Goal: Information Seeking & Learning: Learn about a topic

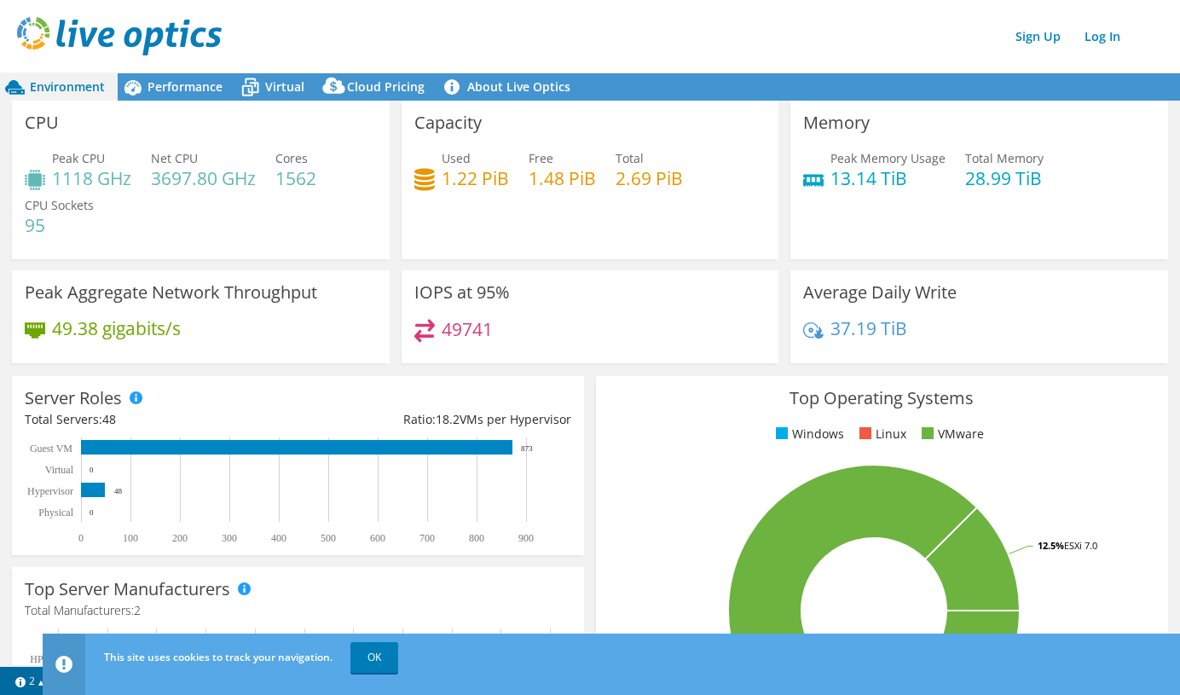
click at [0, 20] on html "Sign Up Log In This site uses cookies to track your navigation. OK This project…" at bounding box center [590, 347] width 1180 height 695
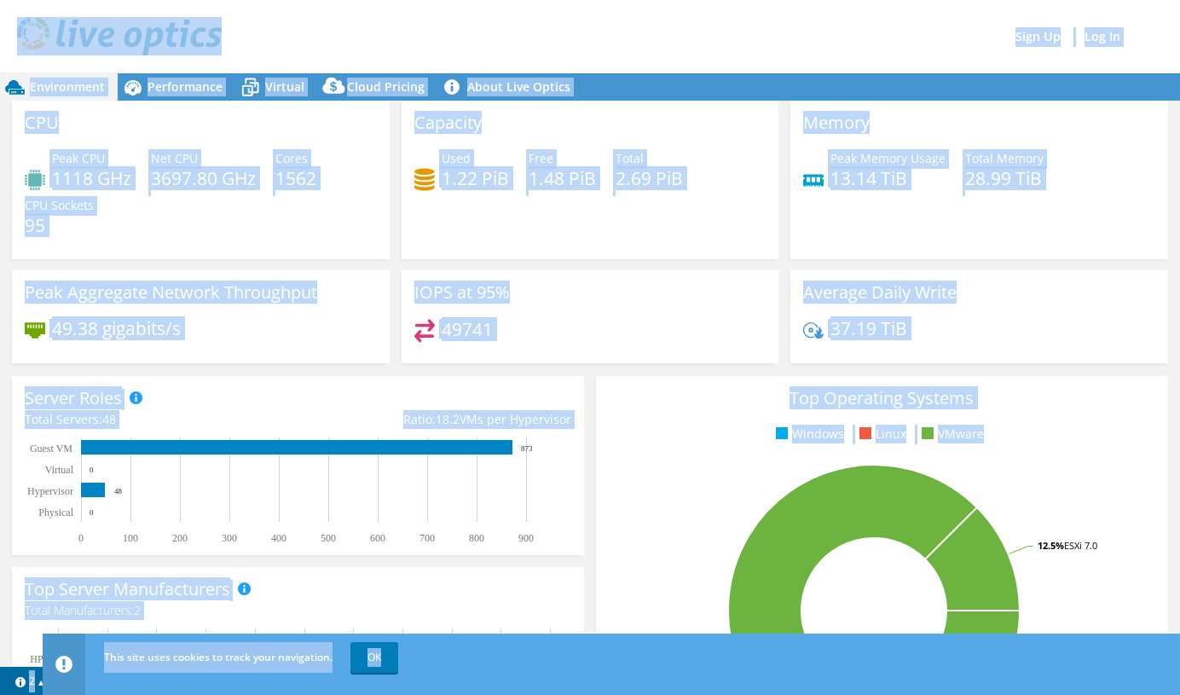
click at [652, 282] on div "IOPS at 95% 49741" at bounding box center [591, 316] width 378 height 93
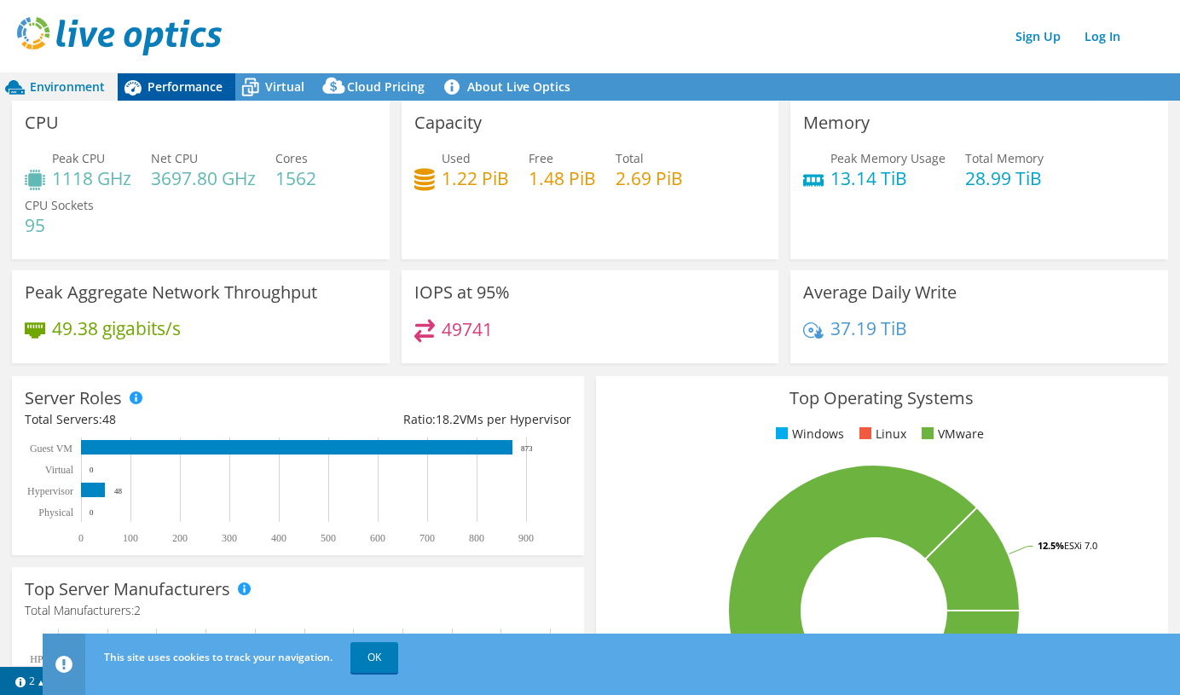
click at [197, 92] on span "Performance" at bounding box center [185, 86] width 75 height 16
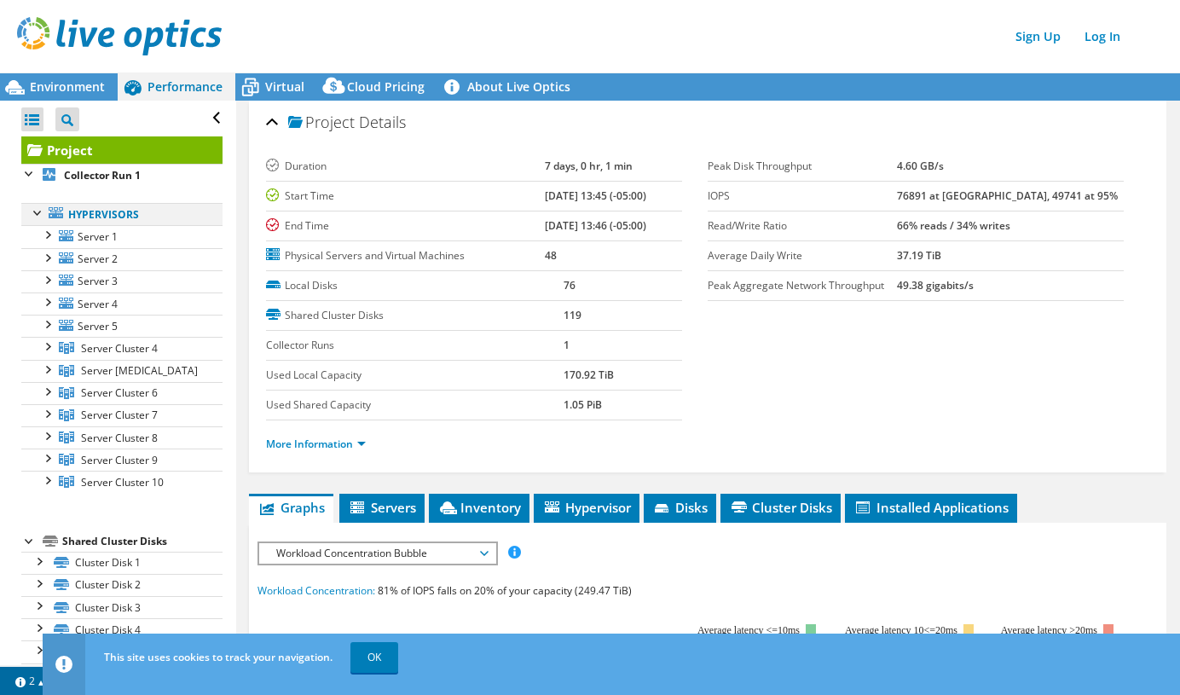
click at [35, 214] on div at bounding box center [38, 211] width 17 height 17
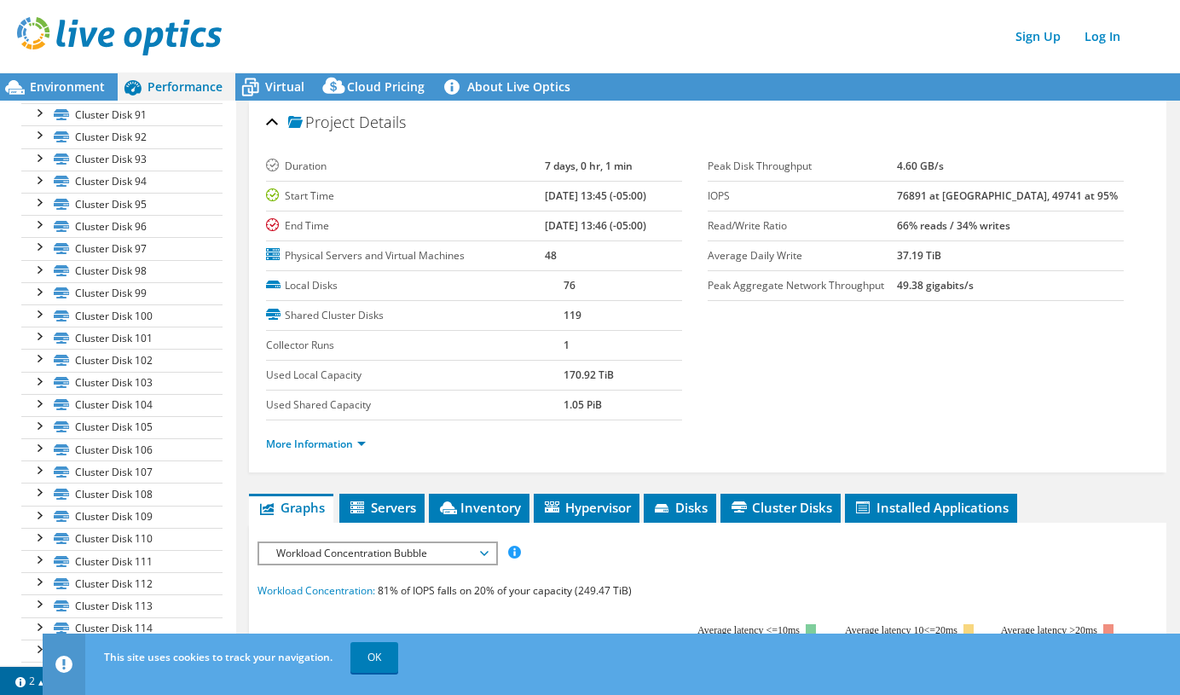
scroll to position [2297, 0]
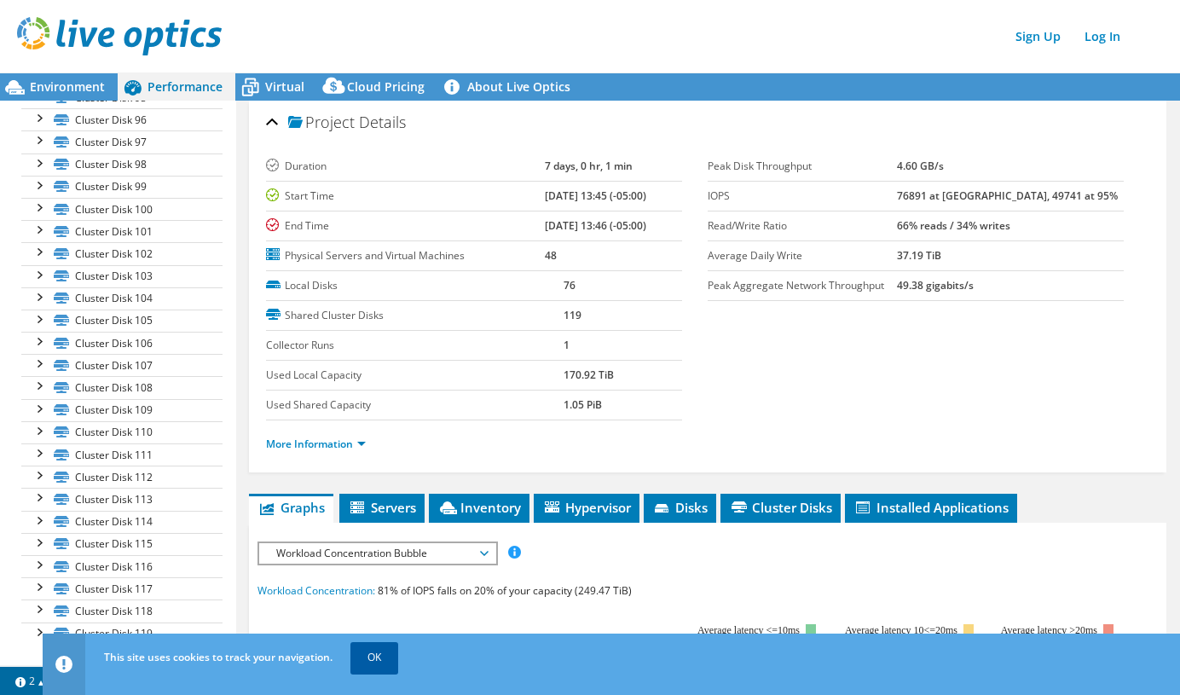
click at [373, 650] on link "OK" at bounding box center [374, 657] width 48 height 31
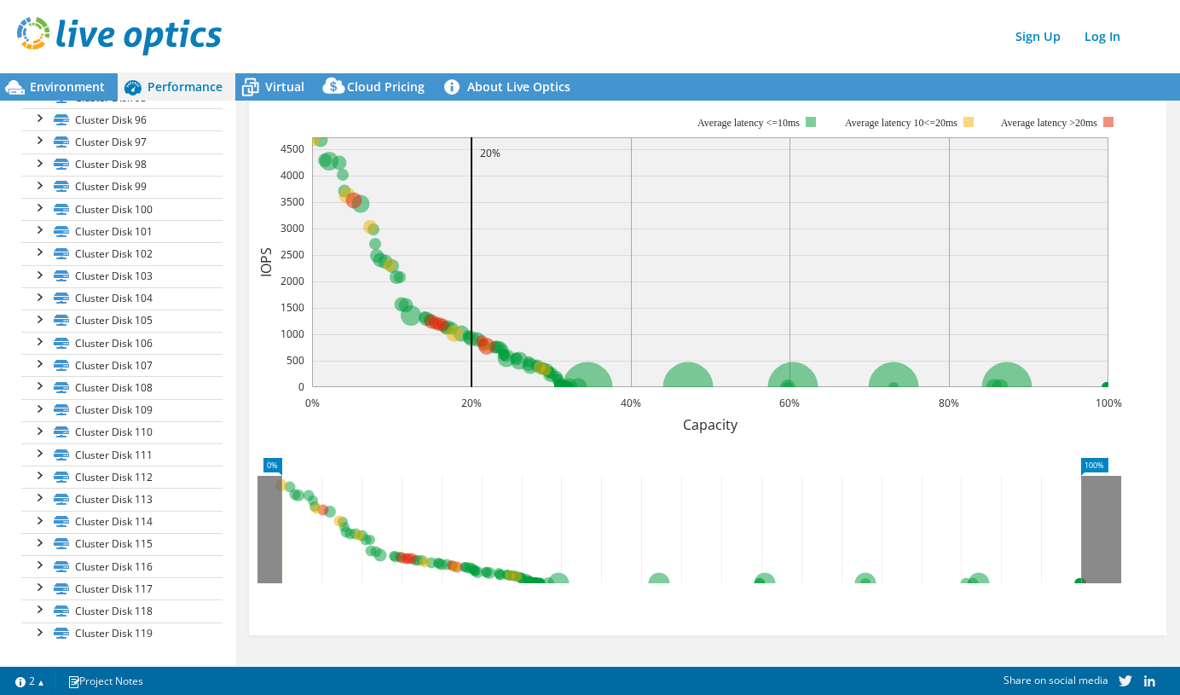
scroll to position [337, 0]
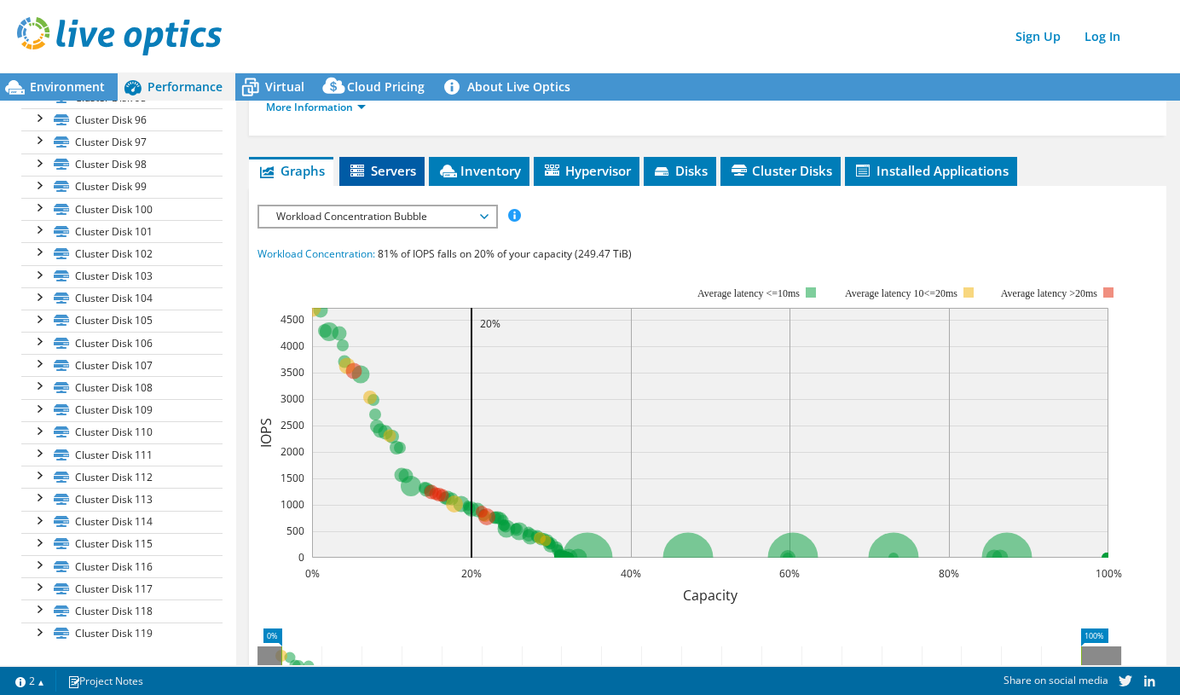
click at [404, 174] on span "Servers" at bounding box center [382, 170] width 68 height 17
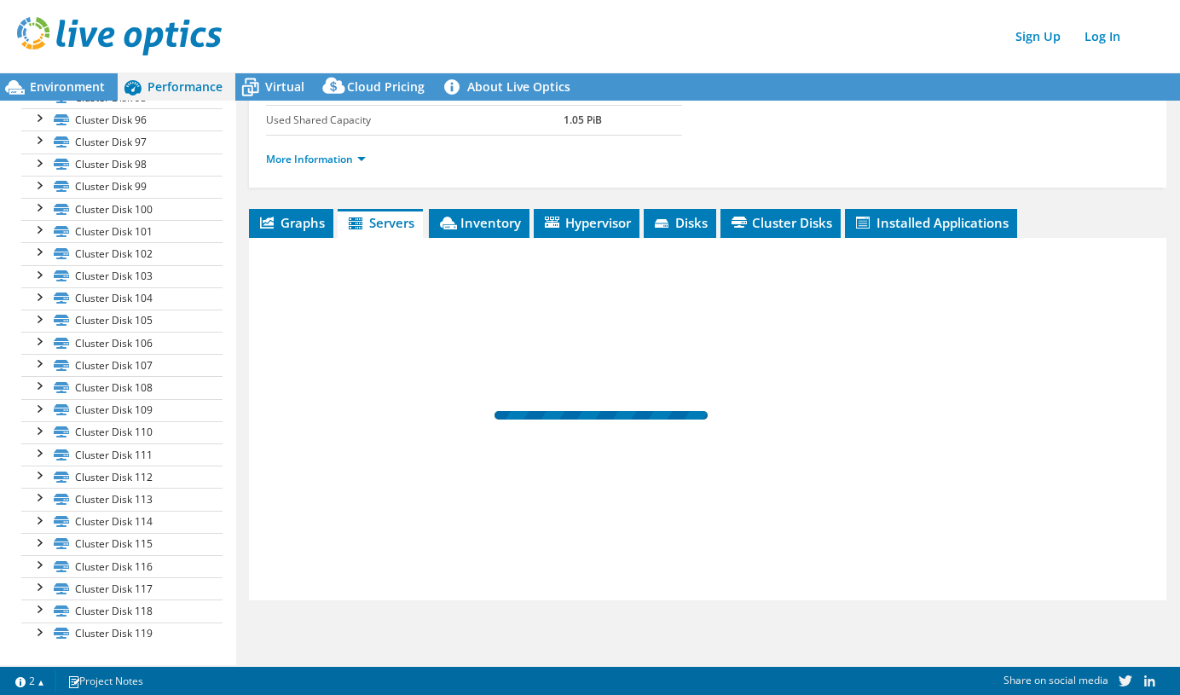
scroll to position [285, 0]
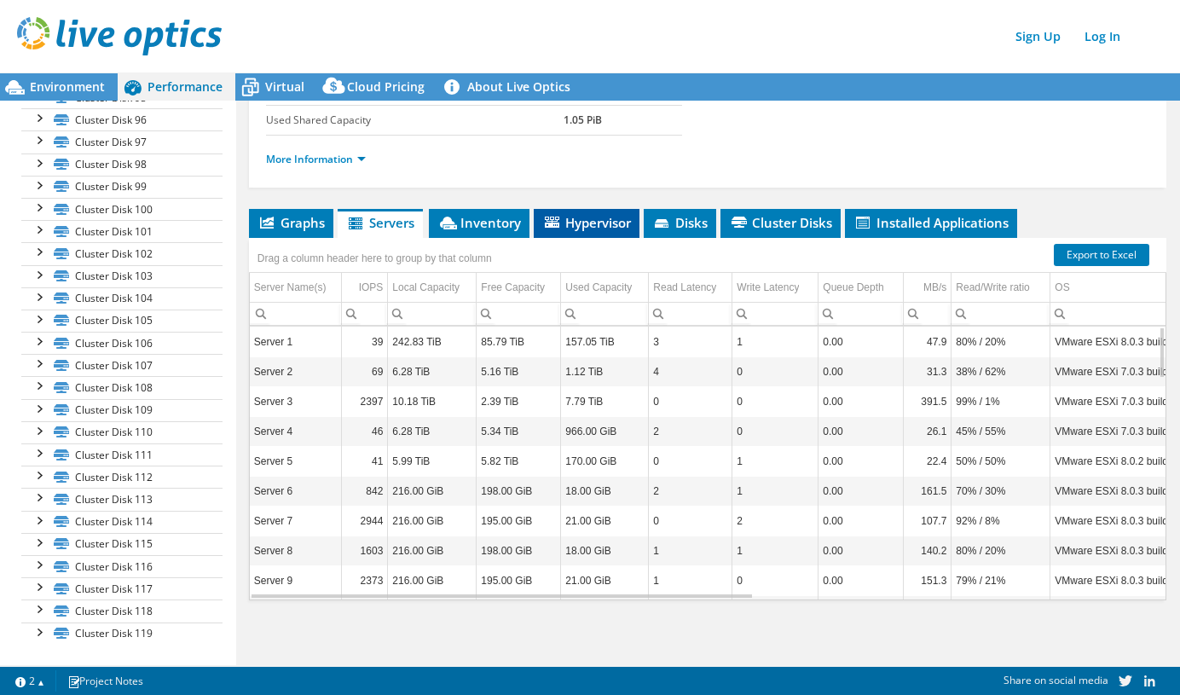
click at [563, 220] on span "Hypervisor" at bounding box center [586, 222] width 89 height 17
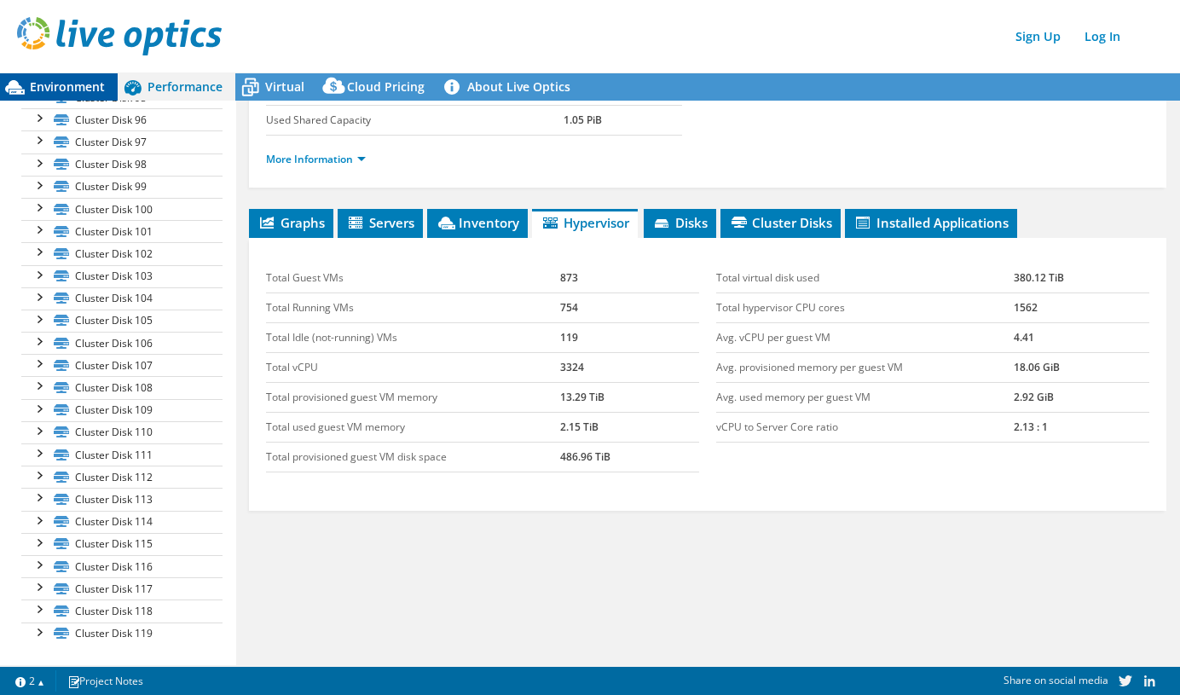
click at [54, 89] on span "Environment" at bounding box center [67, 86] width 75 height 16
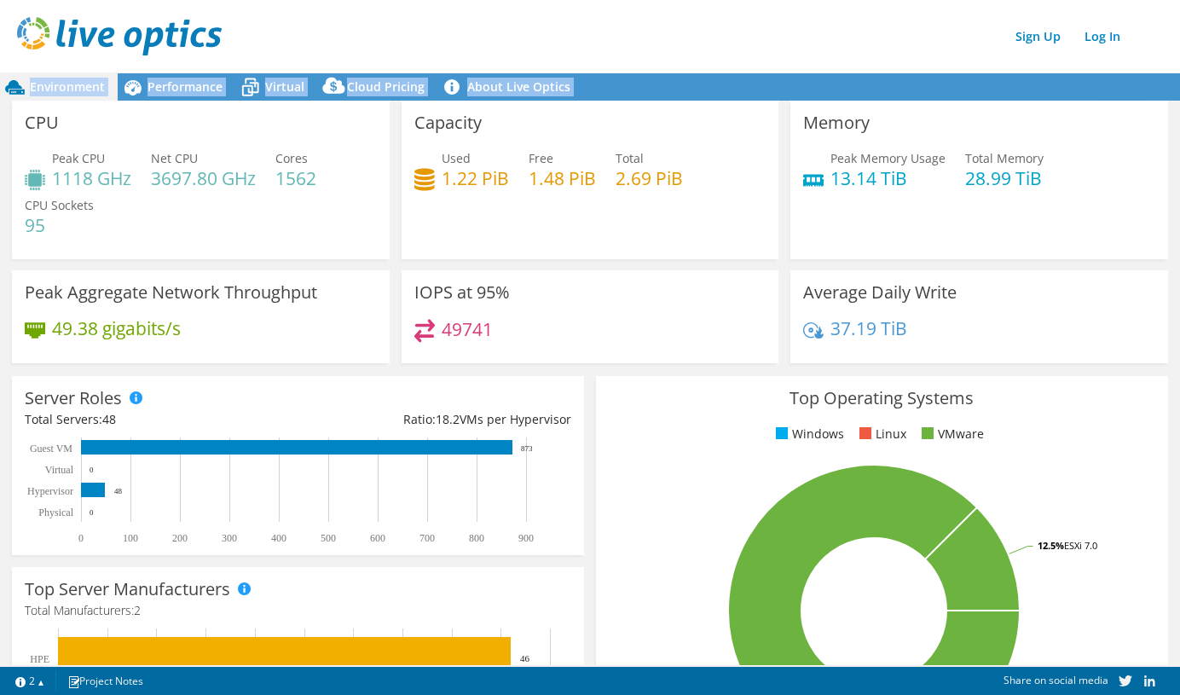
click at [0, 142] on html "Sign Up Log In This project has been archived. No changes can be made, and grap…" at bounding box center [590, 347] width 1180 height 695
click at [553, 225] on div "Capacity Used 1.22 PiB Free 1.48 PiB Total 2.69 PiB" at bounding box center [591, 180] width 378 height 159
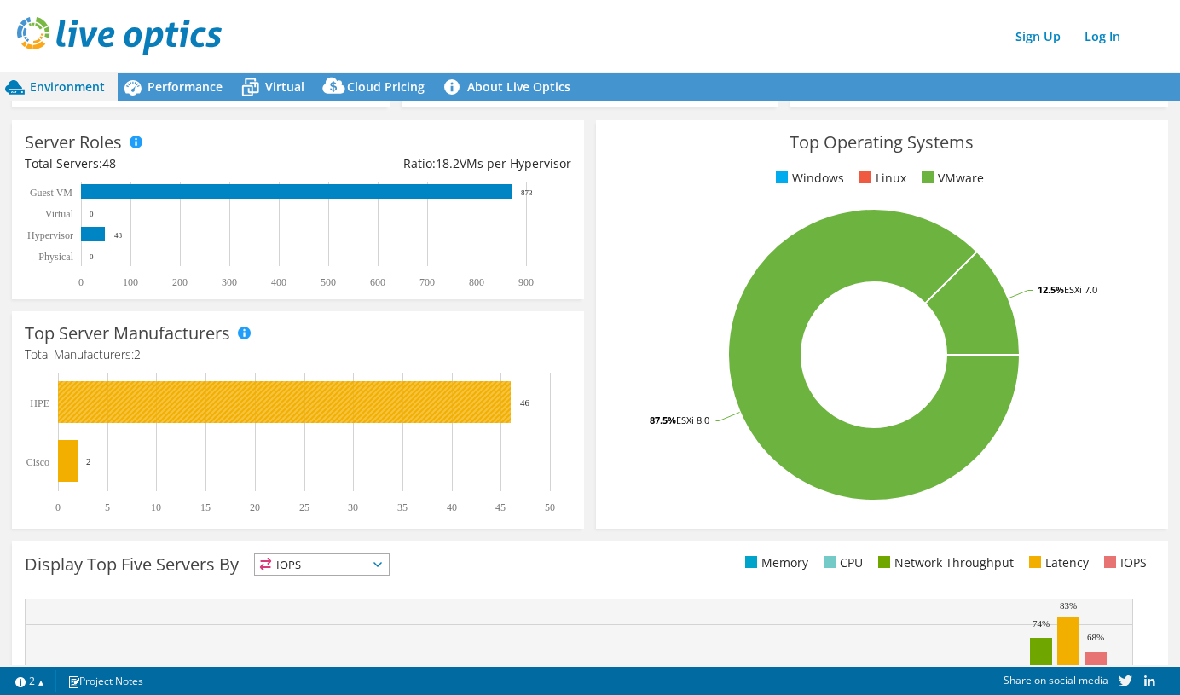
click at [384, 394] on rect at bounding box center [284, 402] width 453 height 42
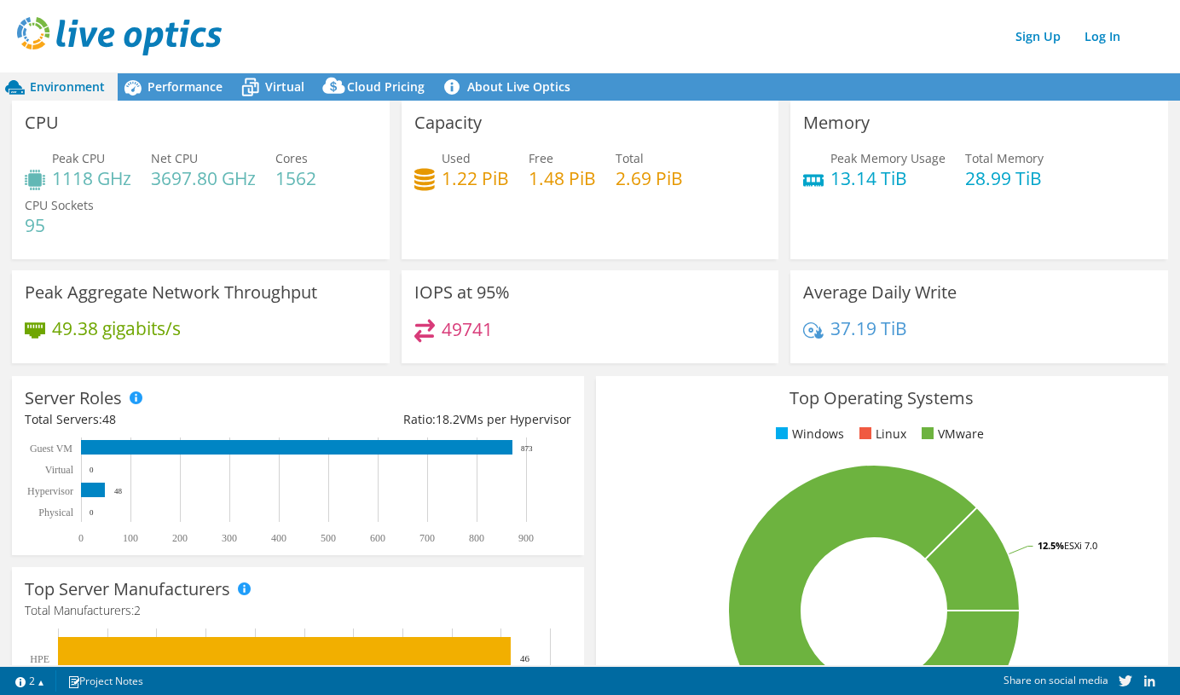
scroll to position [171, 0]
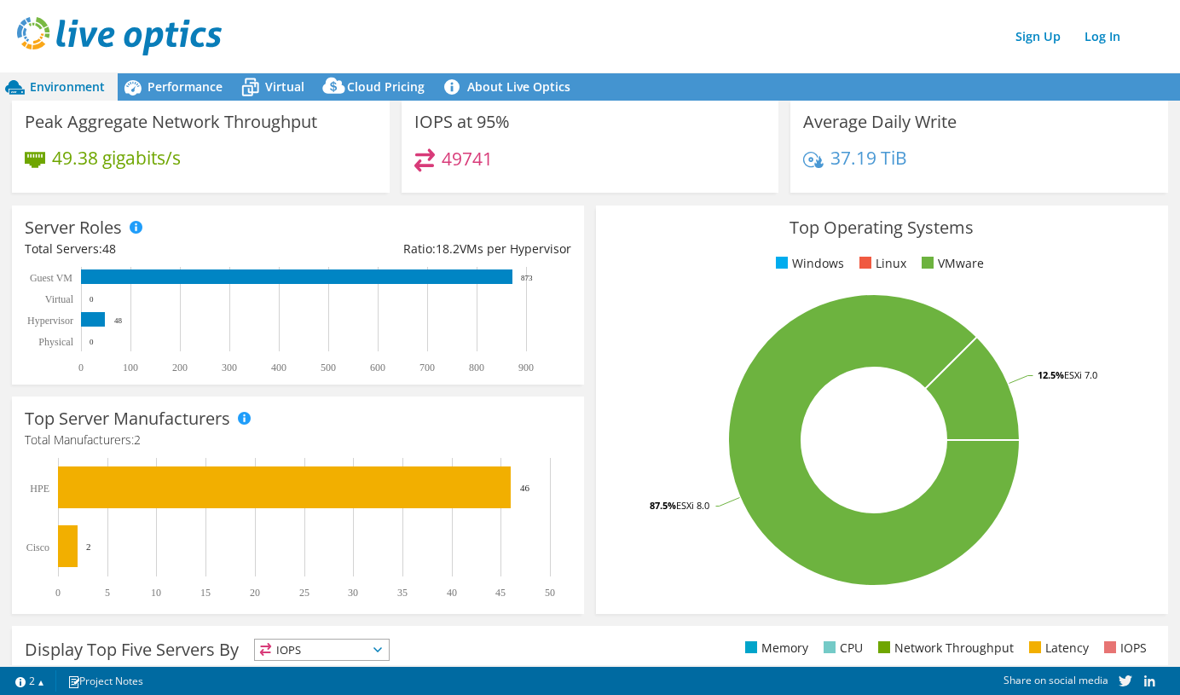
click at [641, 317] on rect at bounding box center [874, 440] width 531 height 298
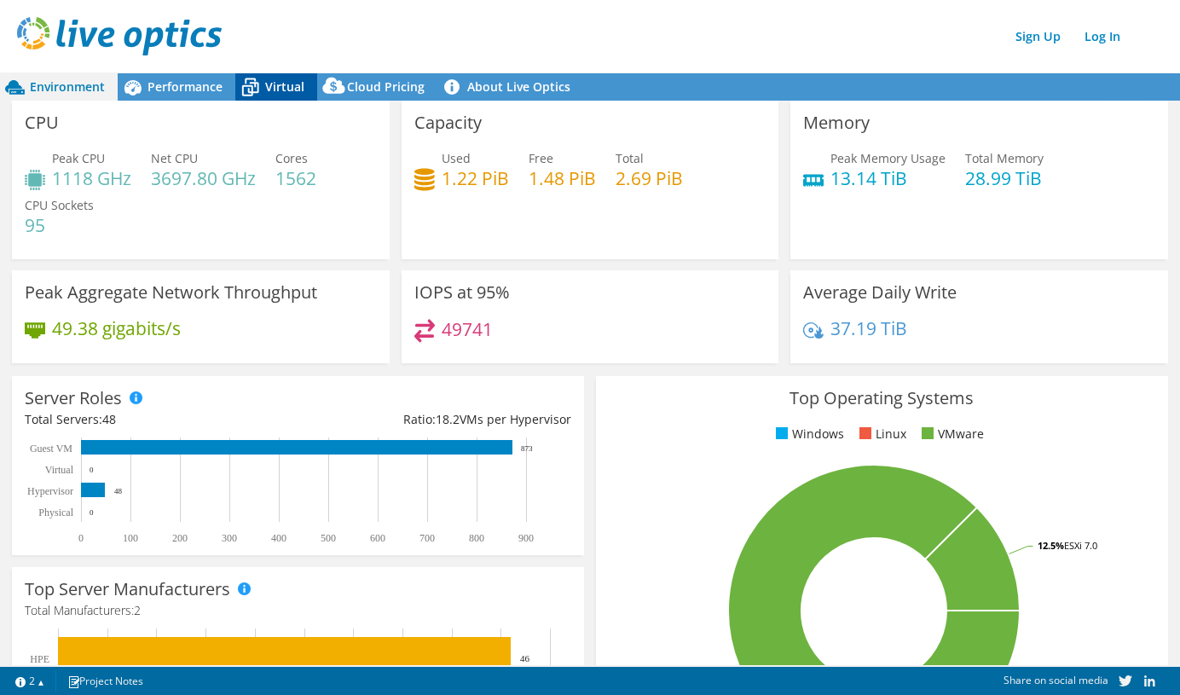
click at [269, 83] on span "Virtual" at bounding box center [284, 86] width 39 height 16
